Goal: Book appointment/travel/reservation

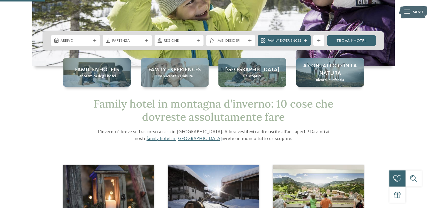
scroll to position [113, 0]
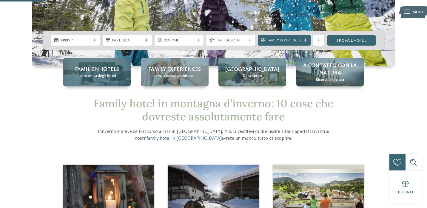
click at [112, 71] on span "Familienhotels" at bounding box center [97, 69] width 44 height 7
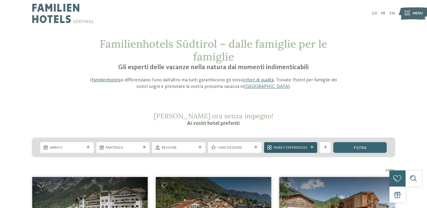
click at [292, 149] on span "Family Experiences" at bounding box center [290, 147] width 34 height 5
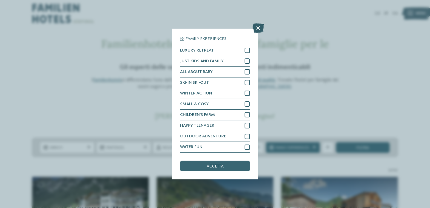
click at [257, 33] on icon at bounding box center [258, 28] width 12 height 10
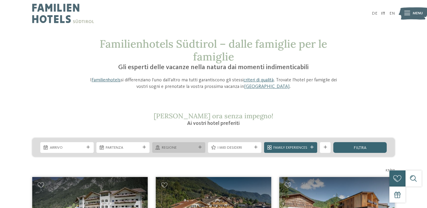
click at [185, 145] on span "Regione" at bounding box center [179, 147] width 34 height 5
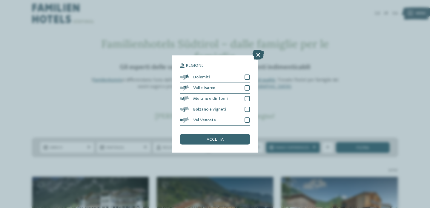
click at [254, 55] on icon at bounding box center [258, 55] width 12 height 10
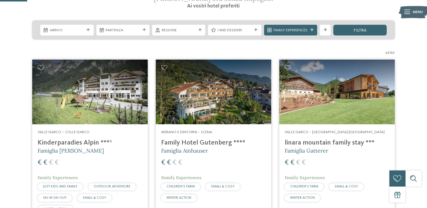
scroll to position [118, 0]
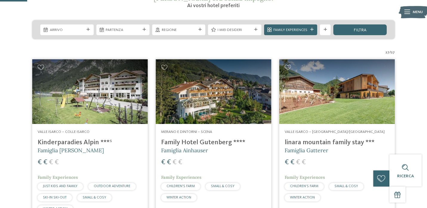
click at [174, 115] on img at bounding box center [213, 91] width 115 height 65
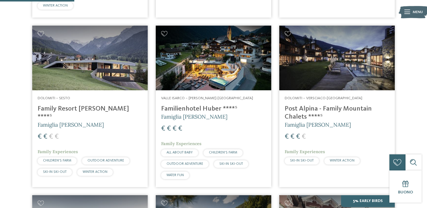
scroll to position [322, 0]
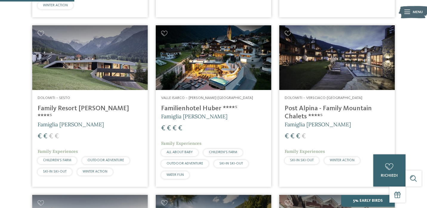
click at [103, 65] on img at bounding box center [89, 57] width 115 height 65
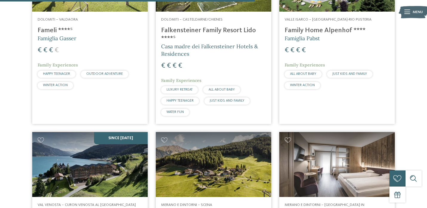
scroll to position [1292, 0]
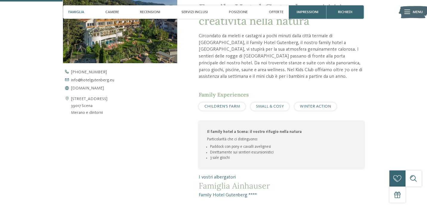
scroll to position [243, 0]
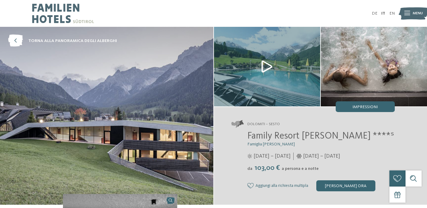
click at [63, 139] on img at bounding box center [106, 116] width 213 height 178
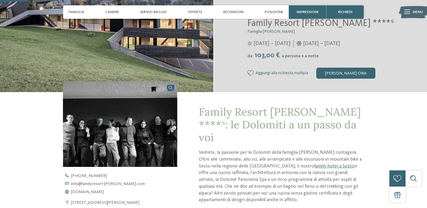
scroll to position [113, 0]
click at [121, 118] on img at bounding box center [120, 124] width 114 height 86
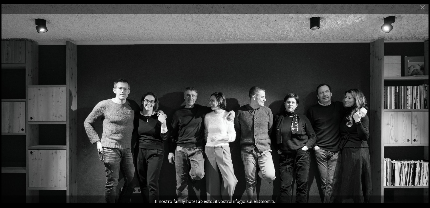
click at [427, 70] on div at bounding box center [215, 104] width 430 height 208
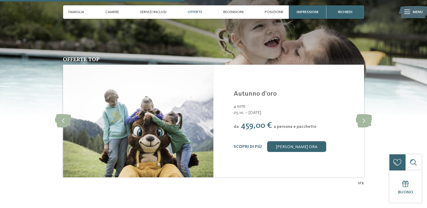
scroll to position [731, 0]
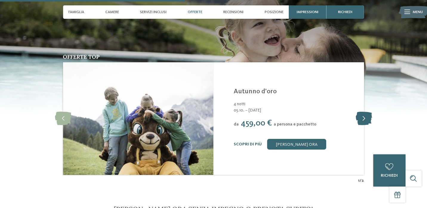
click at [360, 112] on icon at bounding box center [364, 118] width 16 height 13
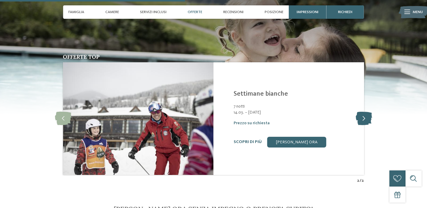
click at [360, 112] on icon at bounding box center [364, 118] width 16 height 13
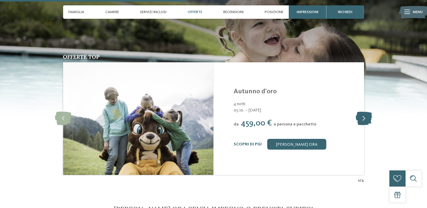
click at [360, 112] on icon at bounding box center [364, 118] width 16 height 13
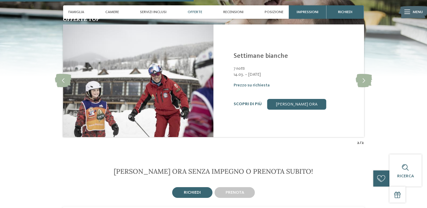
scroll to position [765, 0]
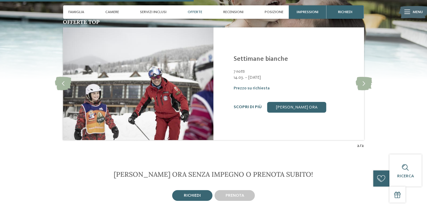
click at [197, 13] on span "Offerte" at bounding box center [195, 12] width 15 height 4
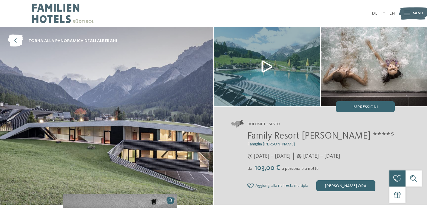
scroll to position [0, 0]
